Goal: Download file/media

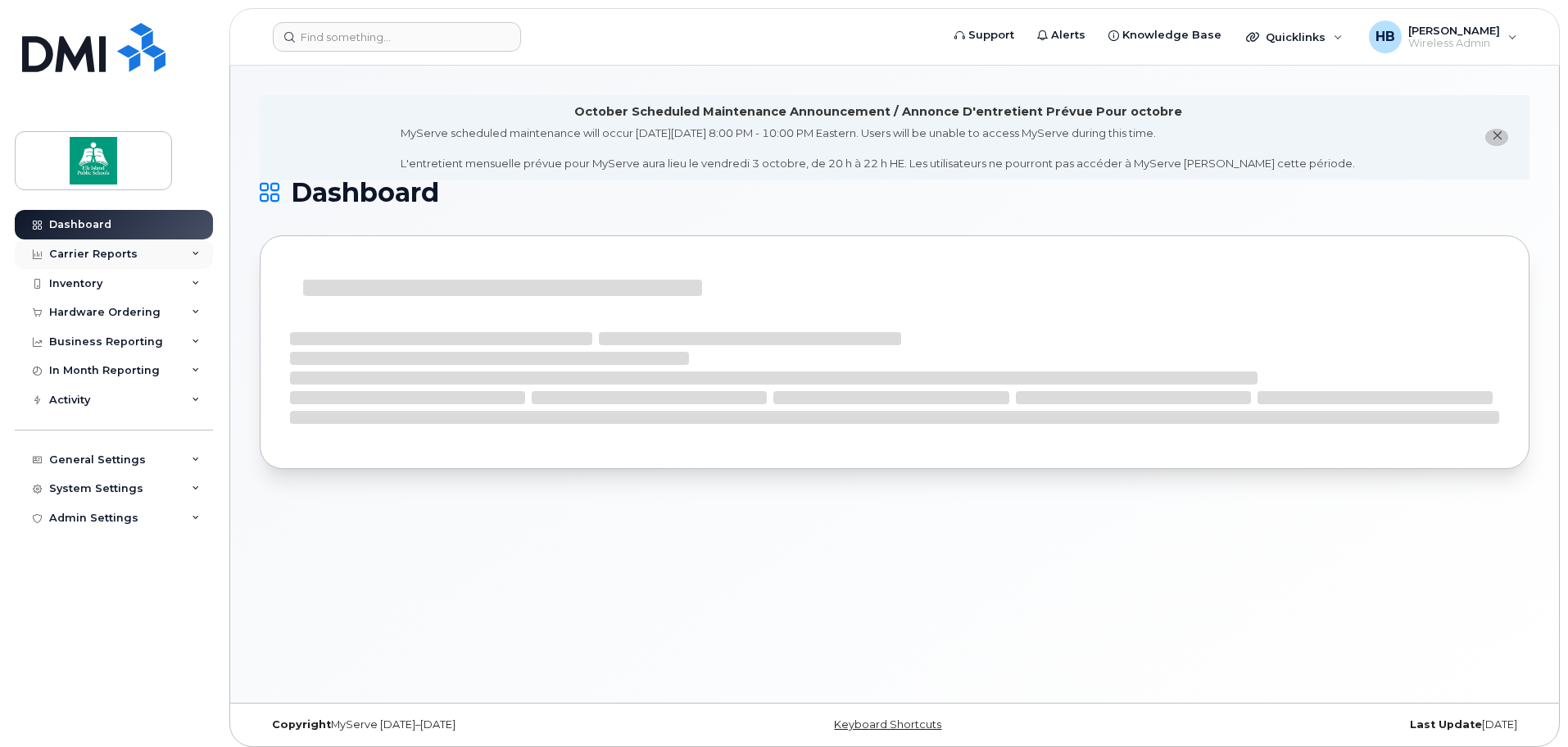
click at [73, 251] on div "Carrier Reports" at bounding box center [93, 254] width 89 height 13
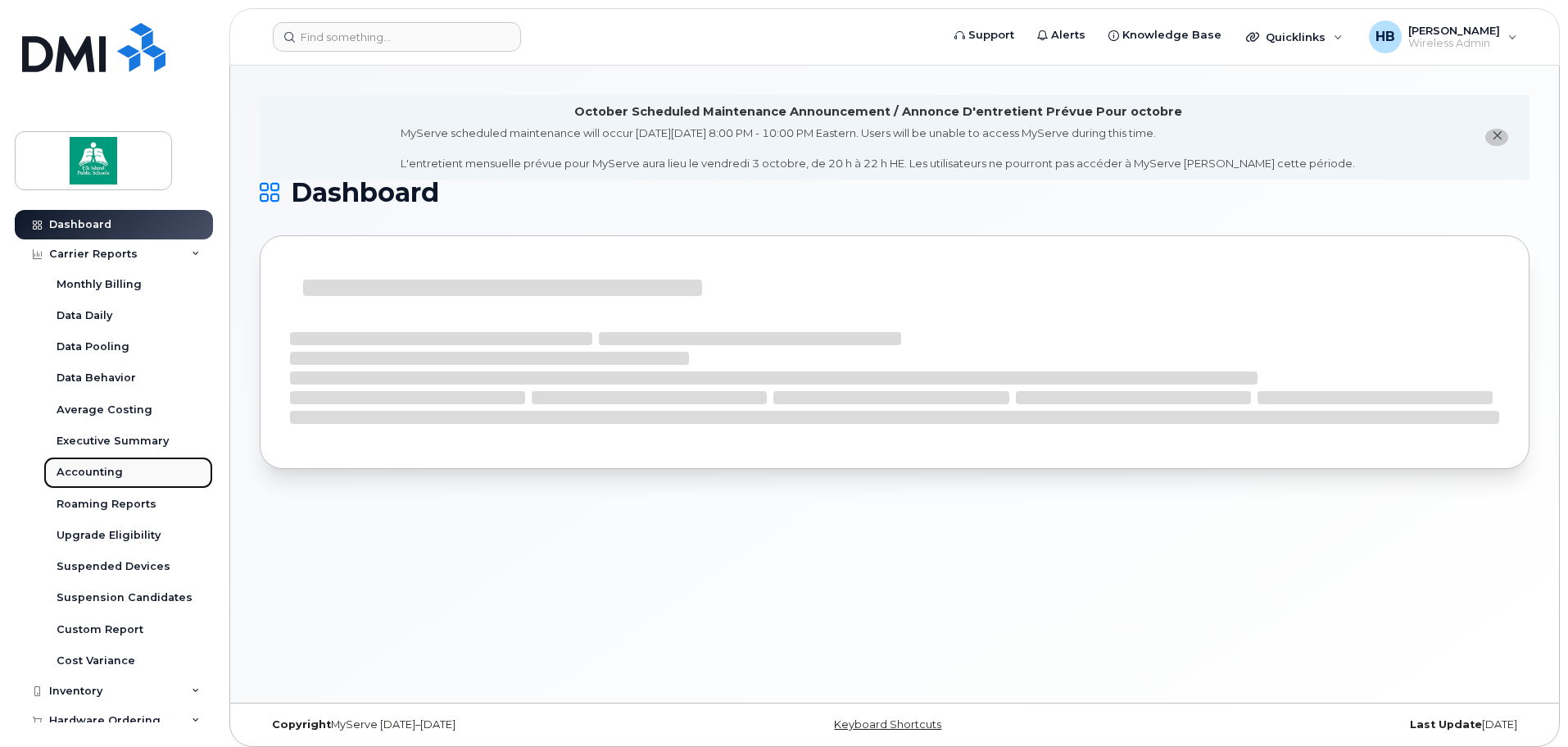
click at [80, 469] on div "Accounting" at bounding box center [90, 472] width 67 height 15
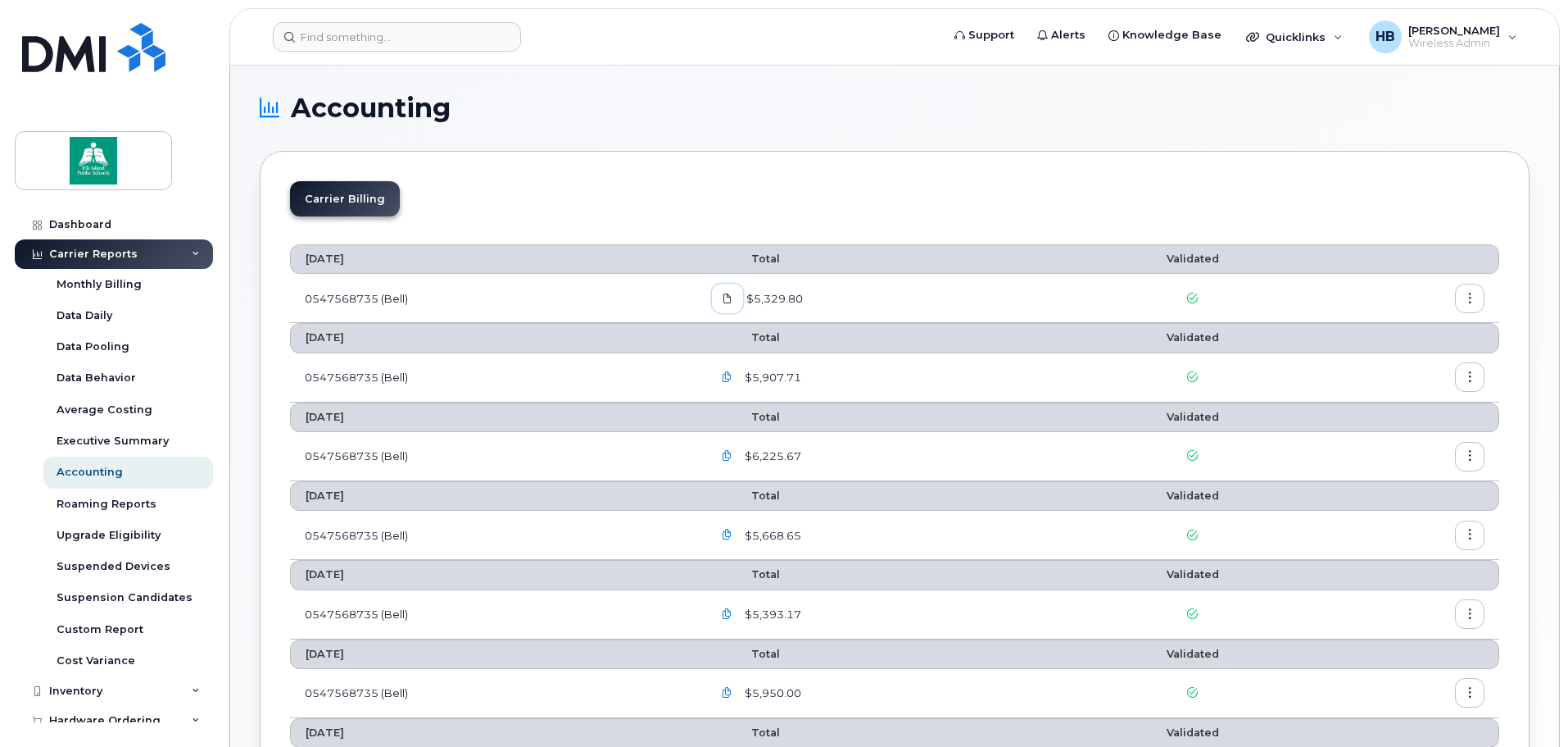
click at [731, 298] on icon at bounding box center [727, 298] width 10 height 10
click at [1468, 294] on icon "button" at bounding box center [1471, 299] width 11 height 11
click at [1387, 361] on span "Download" at bounding box center [1395, 365] width 64 height 15
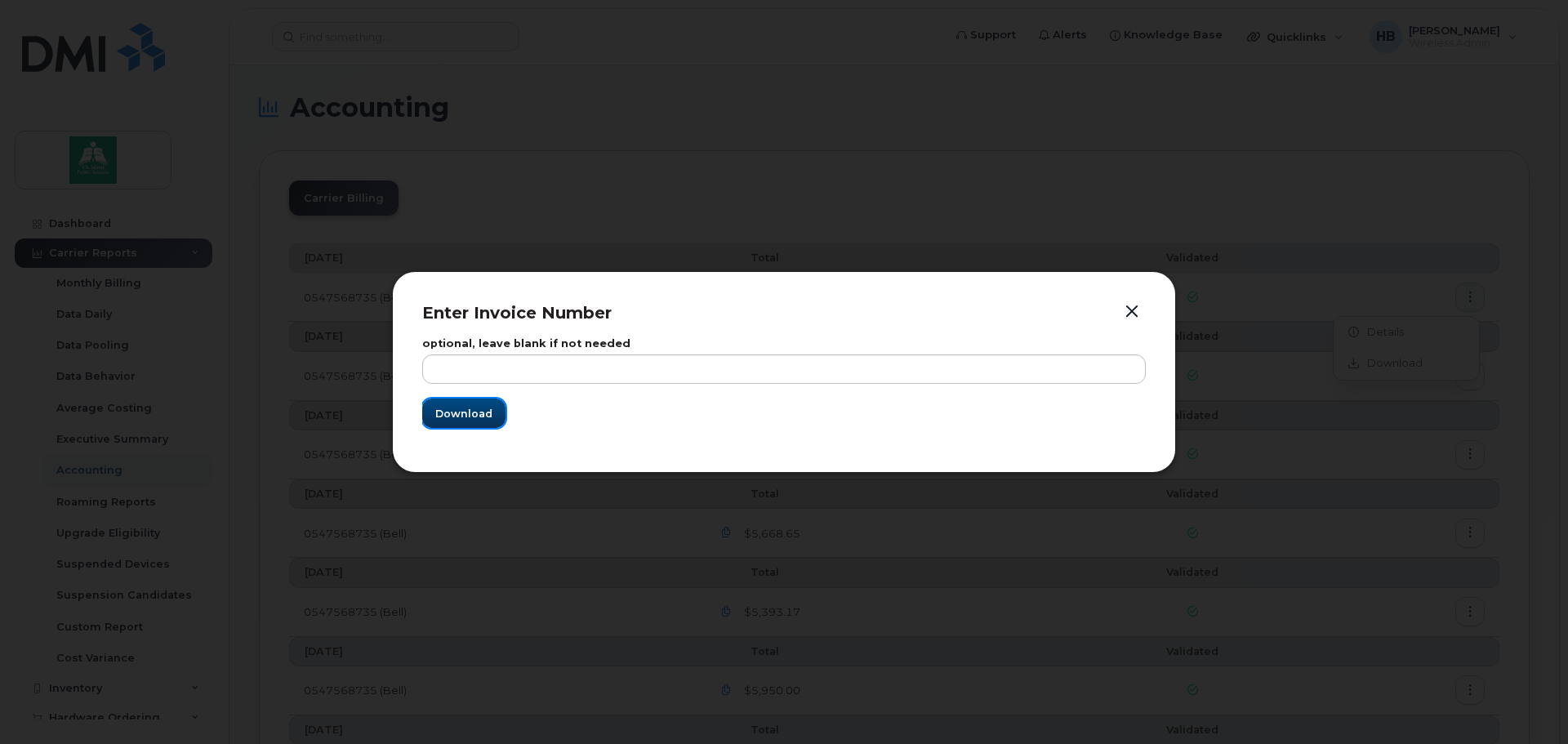
click at [474, 412] on span "Download" at bounding box center [464, 413] width 57 height 16
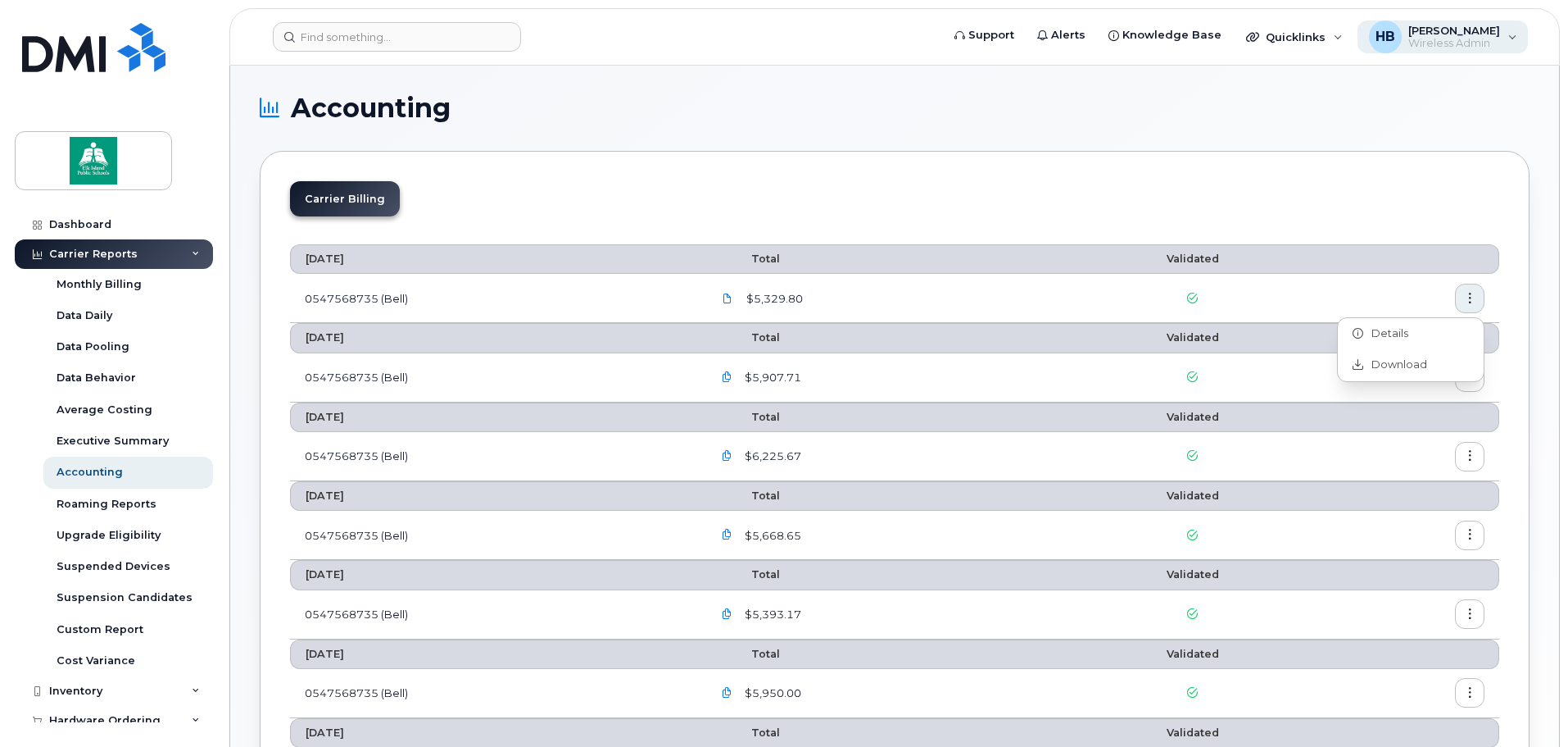
click at [1442, 36] on span "[PERSON_NAME]" at bounding box center [1453, 31] width 91 height 13
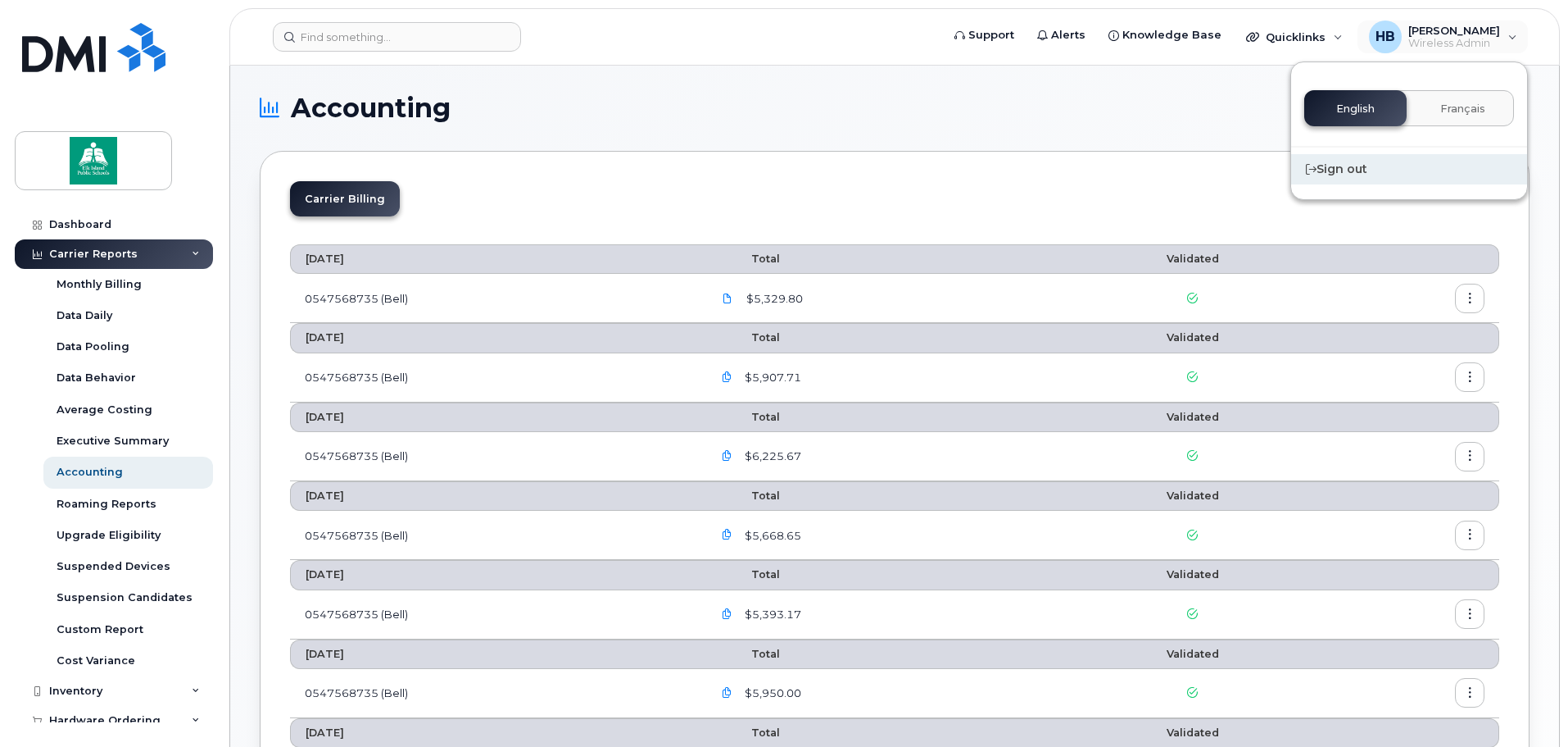
click at [1356, 170] on div "Sign out" at bounding box center [1409, 169] width 236 height 31
